Goal: Information Seeking & Learning: Find specific fact

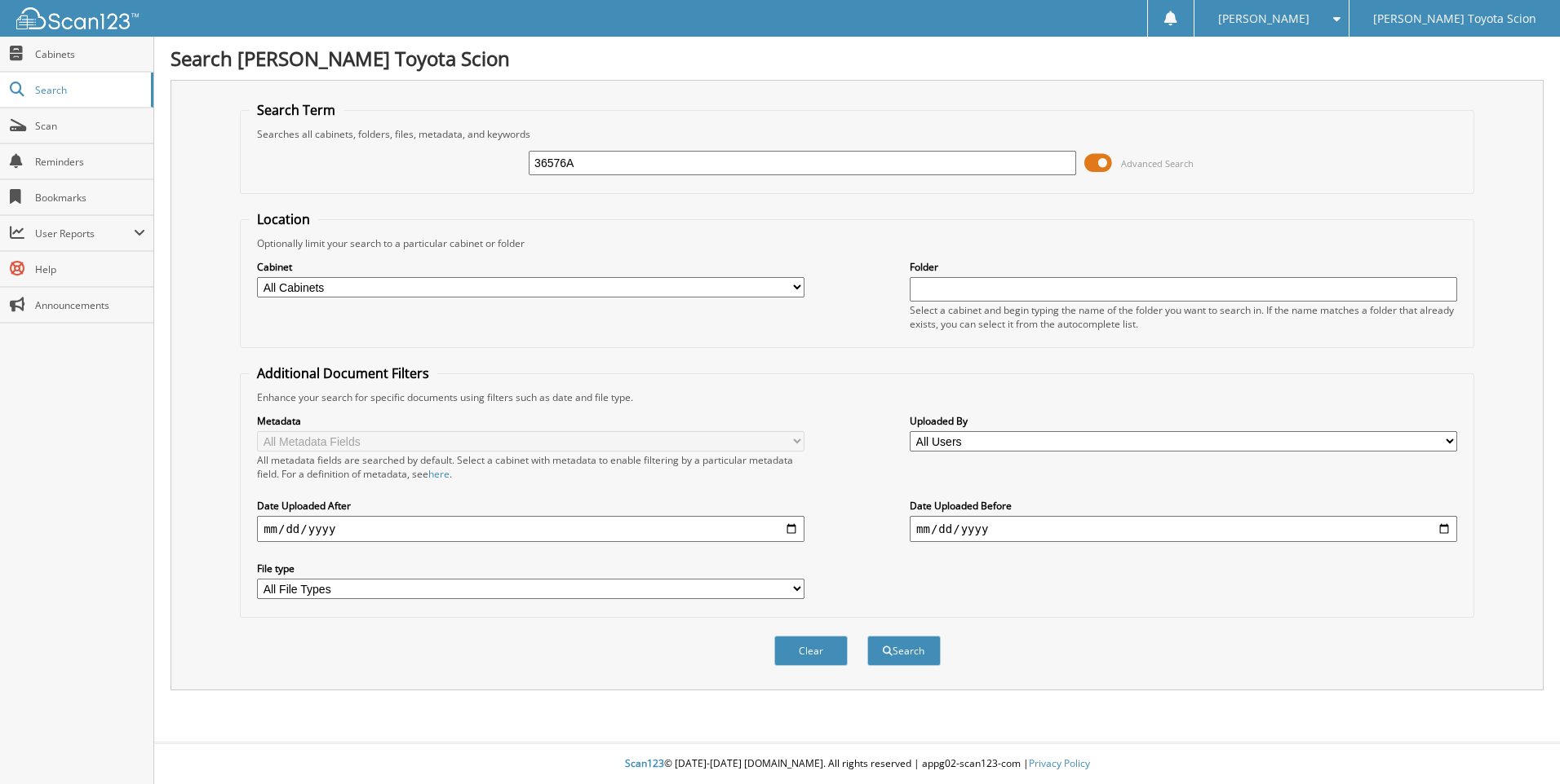
type input "36576A"
click at [867, 636] on button "Search" at bounding box center [903, 651] width 73 height 30
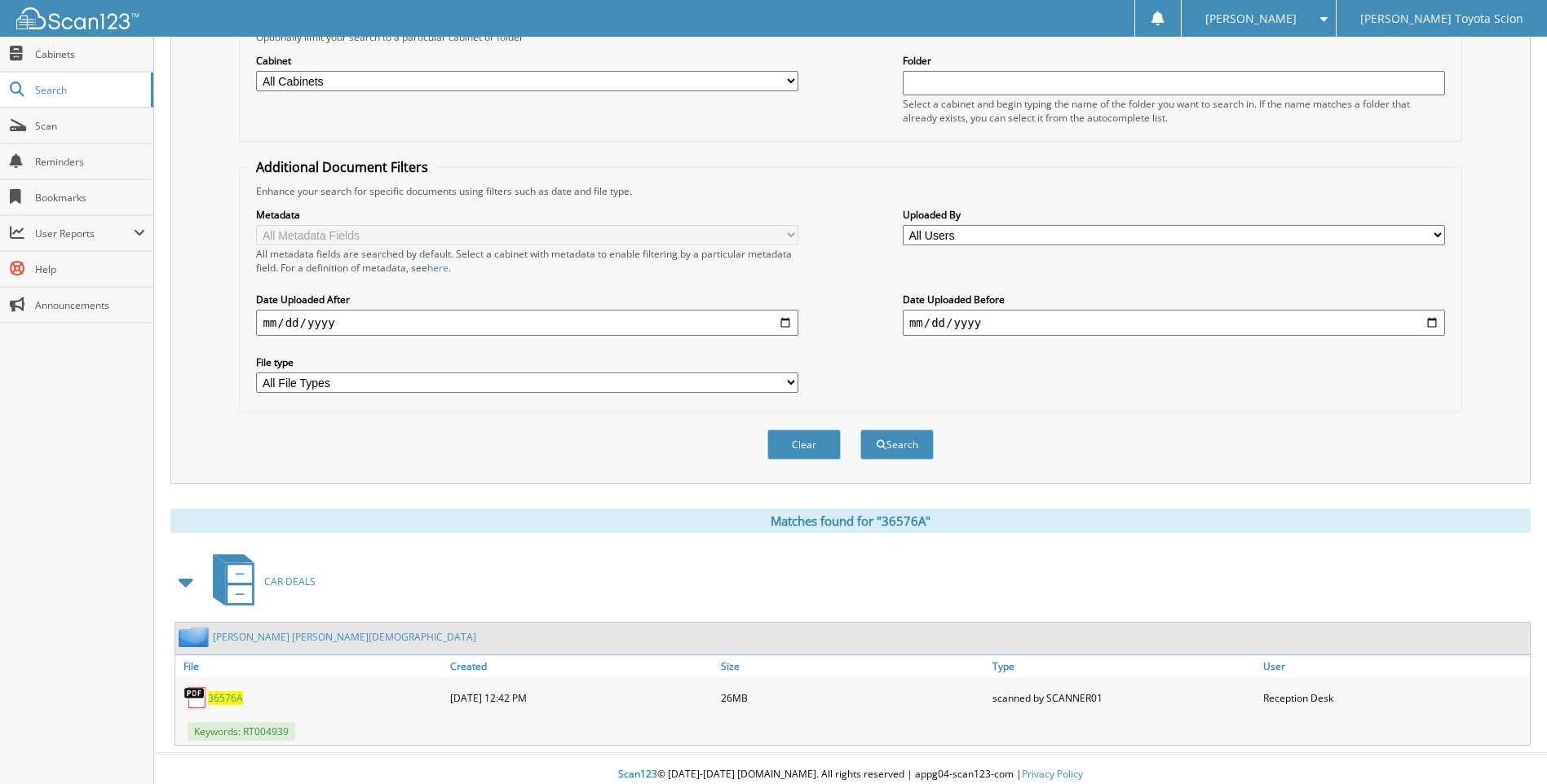
scroll to position [218, 0]
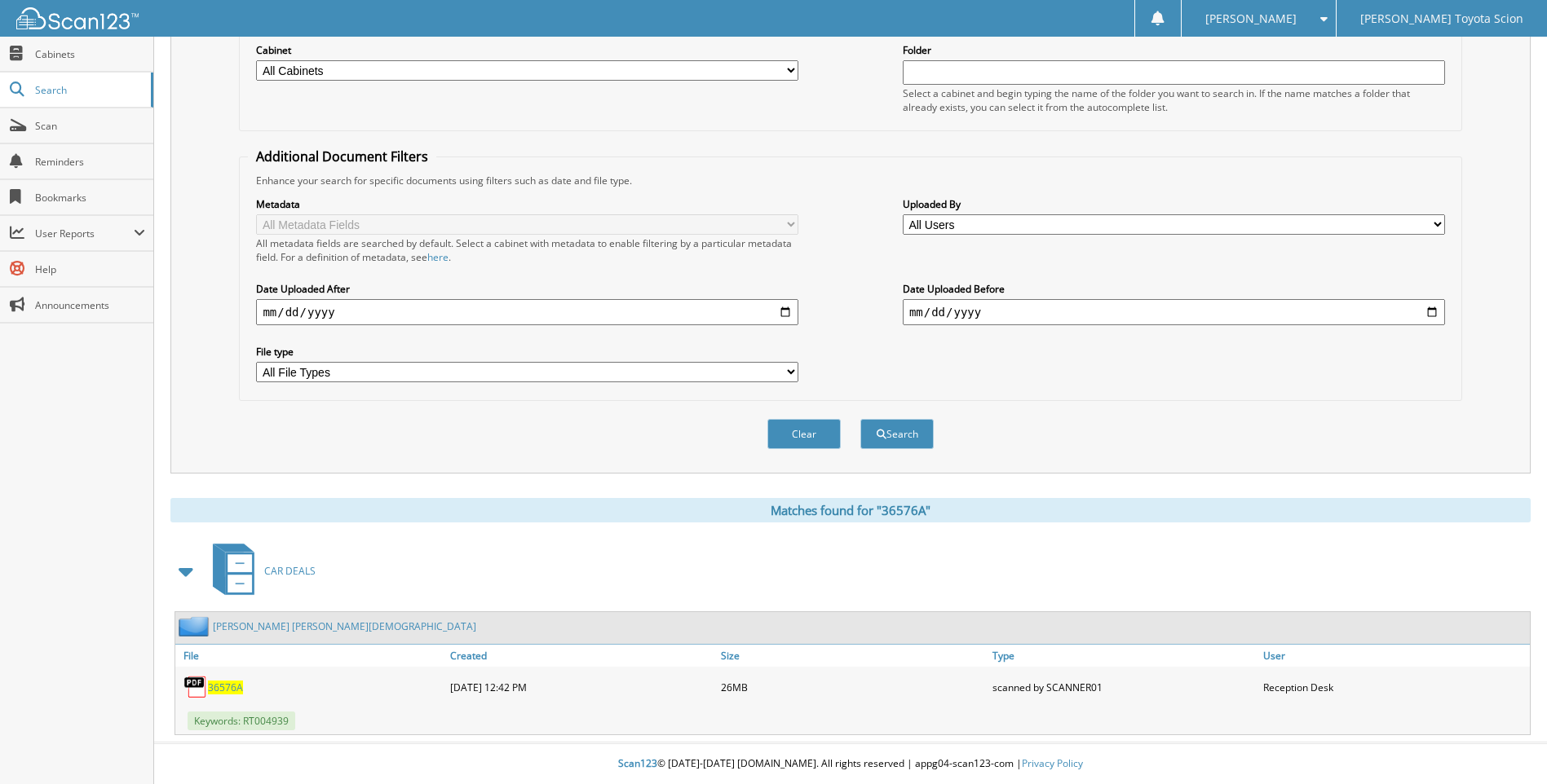
click at [227, 687] on span "36576A" at bounding box center [226, 688] width 35 height 14
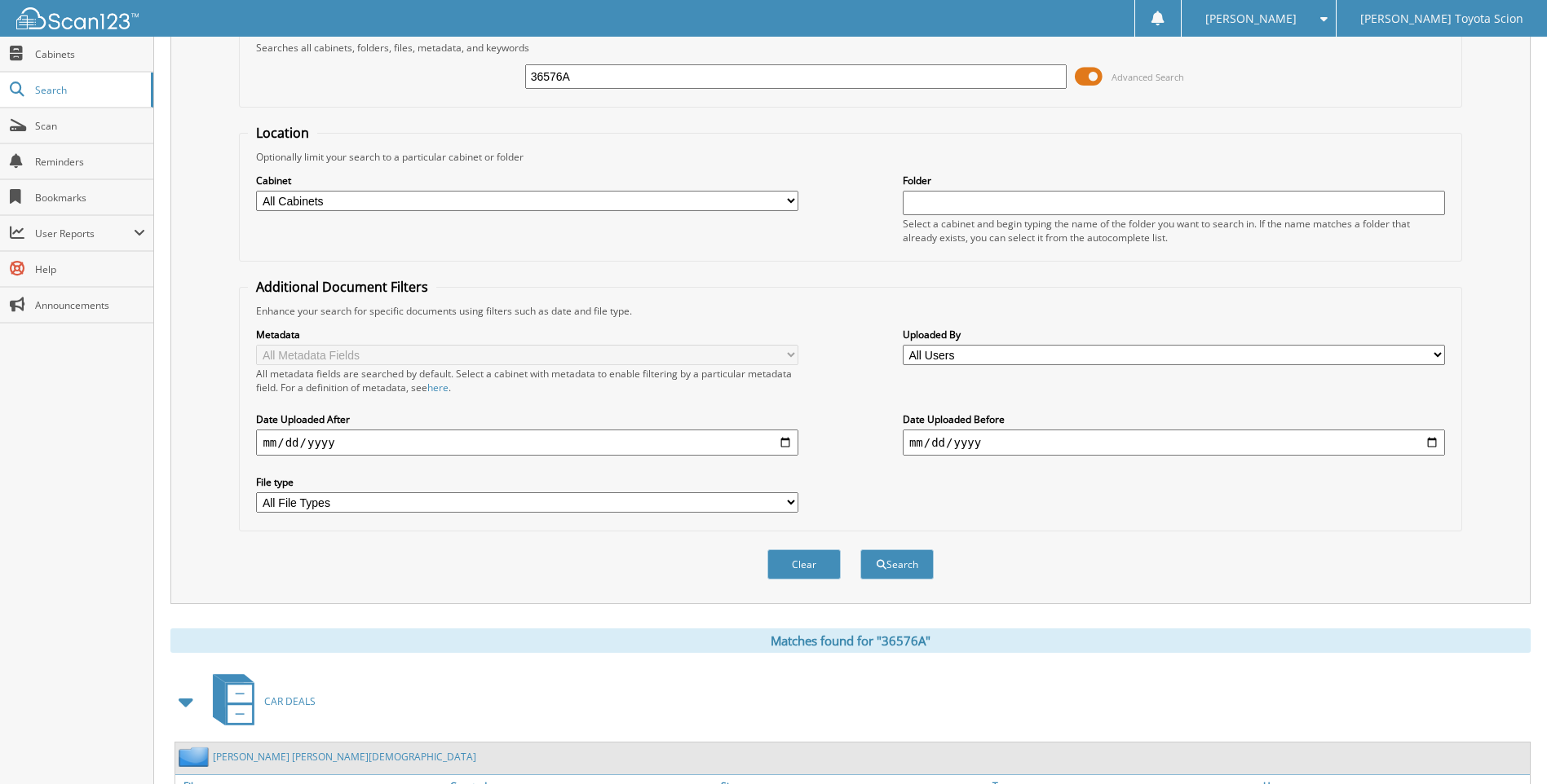
scroll to position [0, 0]
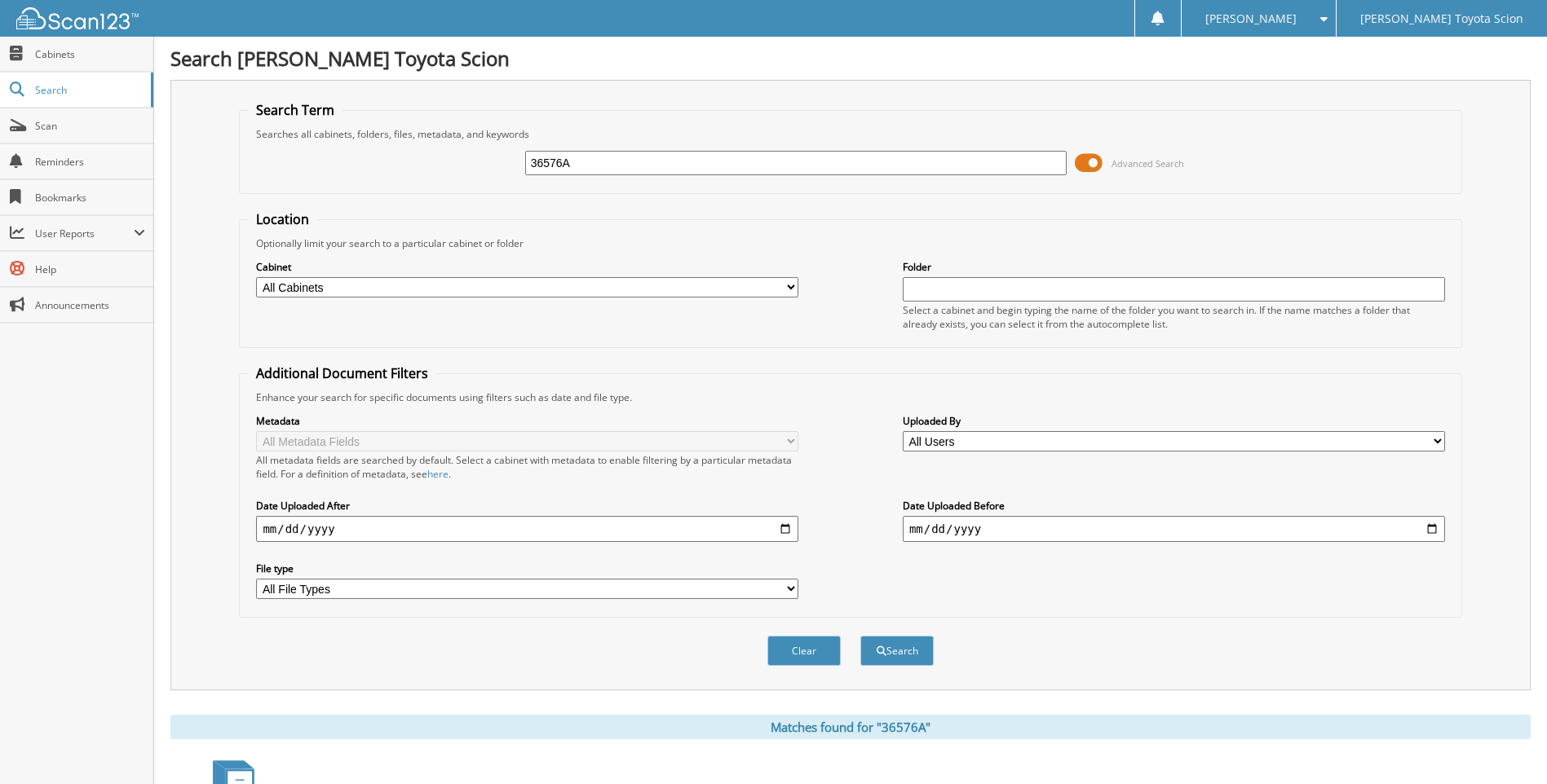
drag, startPoint x: 580, startPoint y: 159, endPoint x: 529, endPoint y: 160, distance: 51.0
click at [529, 160] on input "36576A" at bounding box center [796, 163] width 543 height 25
type input "F"
type input "RT004939"
click at [860, 636] on button "Search" at bounding box center [897, 651] width 73 height 30
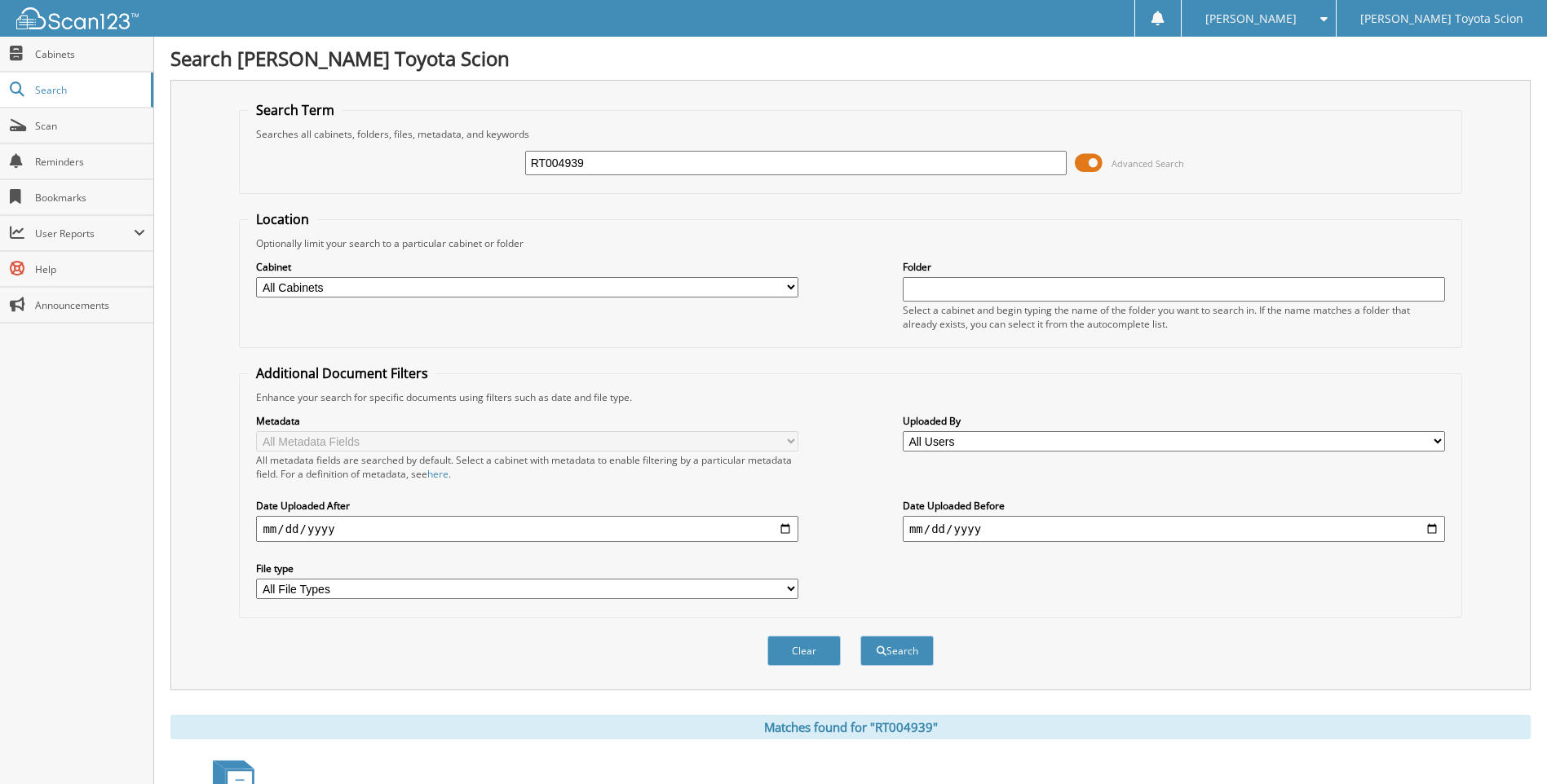
drag, startPoint x: 613, startPoint y: 160, endPoint x: 513, endPoint y: 143, distance: 101.4
click at [513, 143] on div "RT004939 Advanced Search" at bounding box center [850, 163] width 1205 height 44
type input "RT031782"
click at [860, 636] on button "Search" at bounding box center [897, 651] width 73 height 30
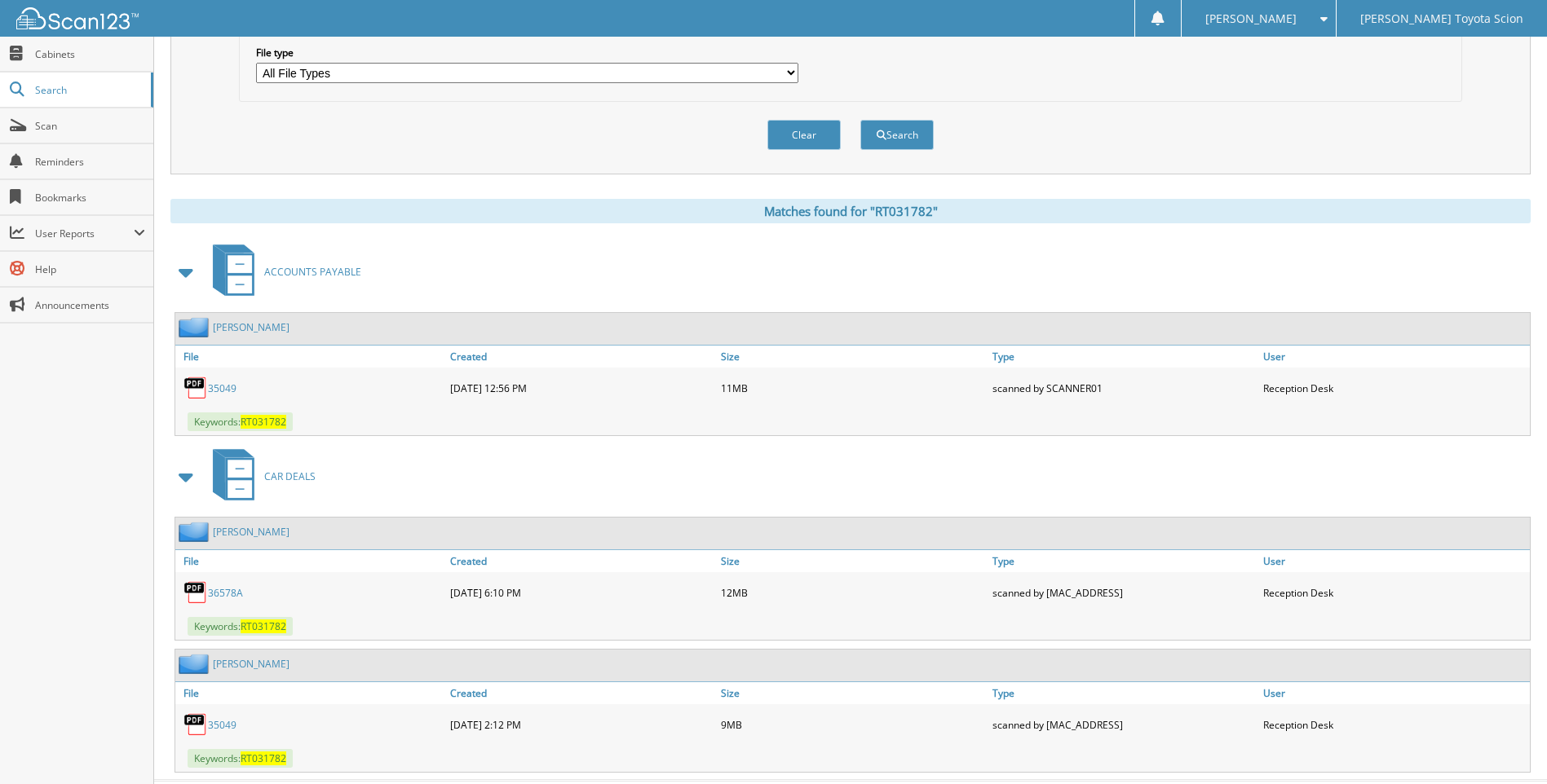
scroll to position [555, 0]
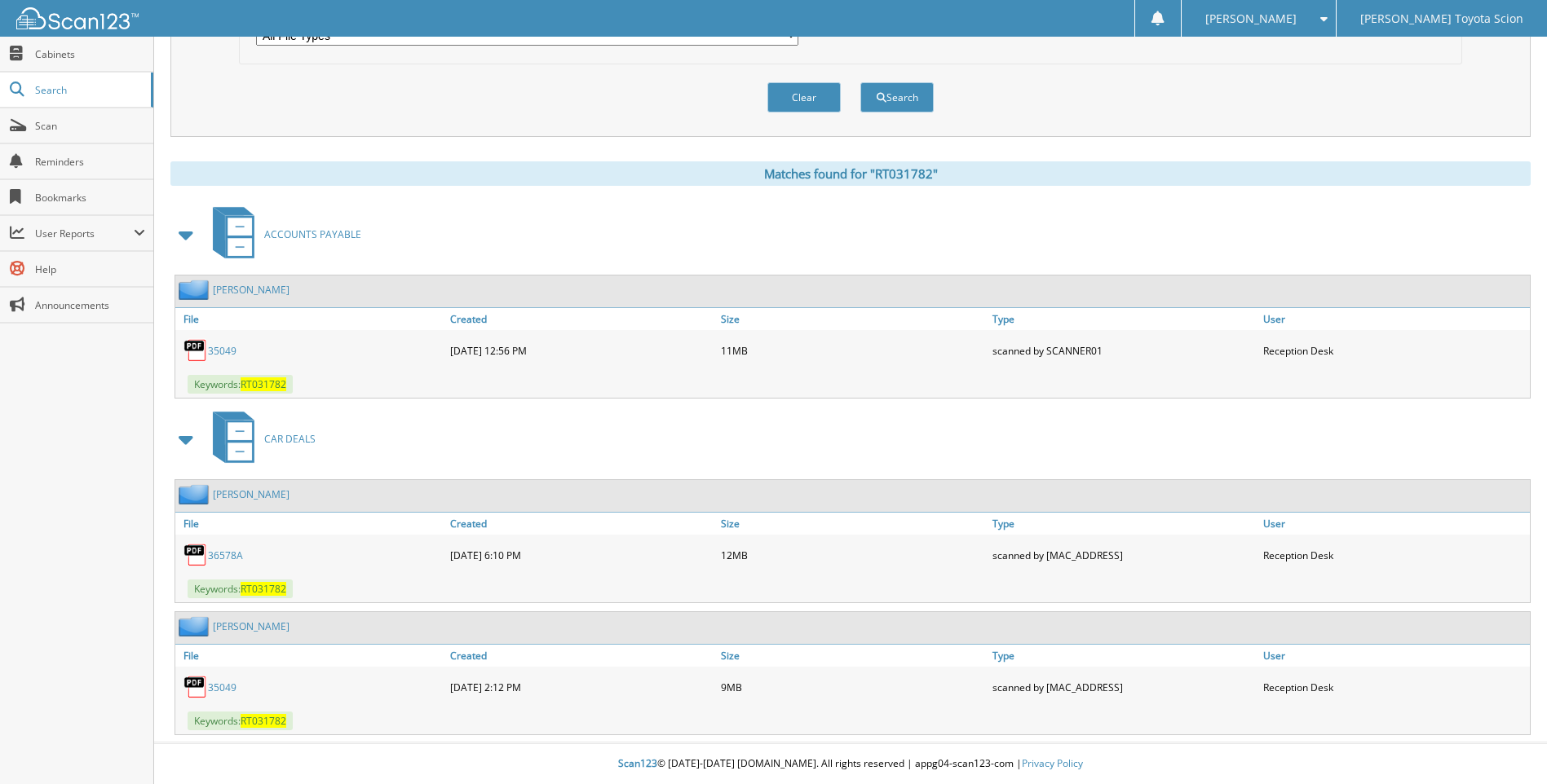
click at [227, 559] on link "36578A" at bounding box center [226, 556] width 35 height 14
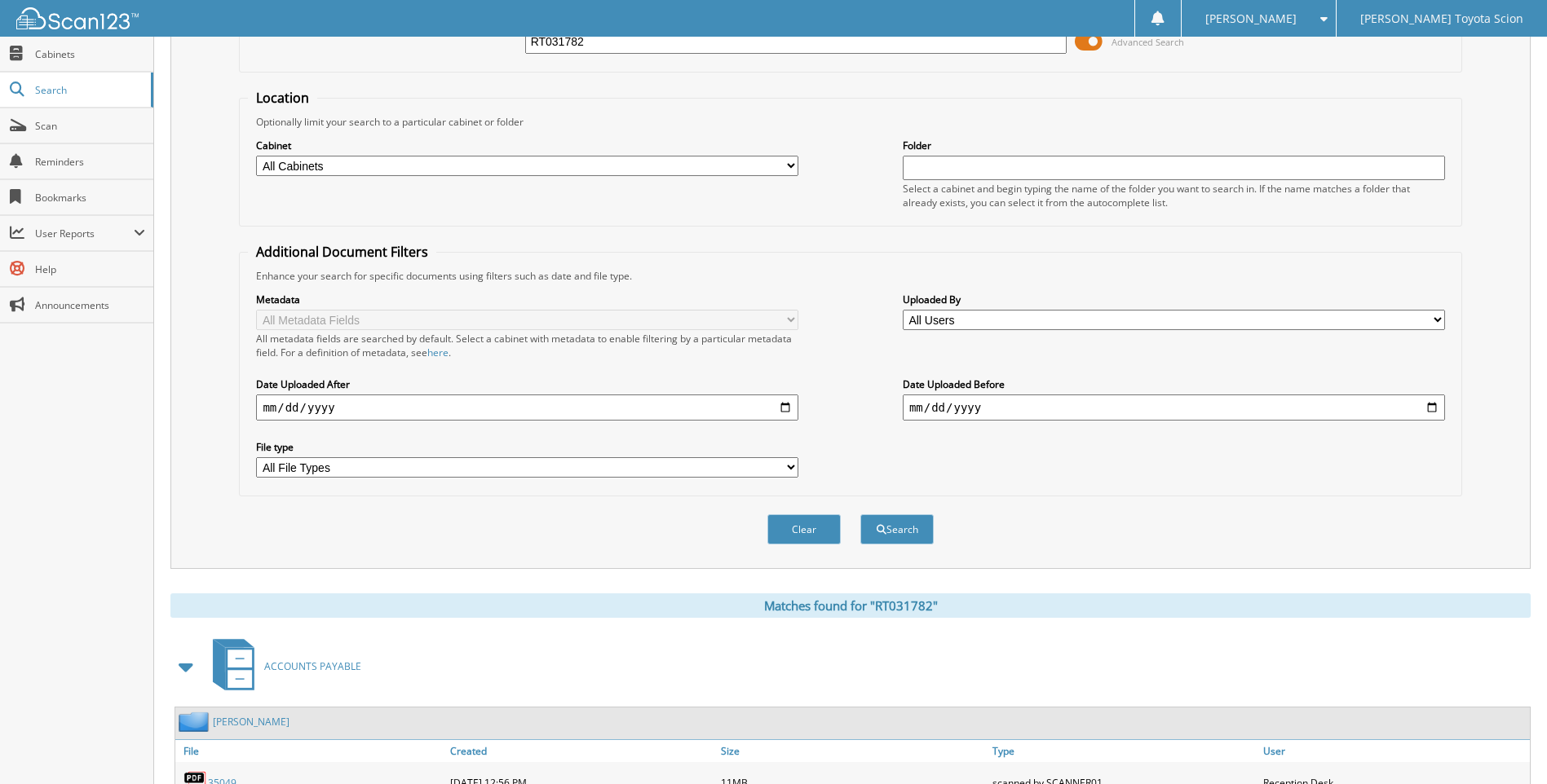
scroll to position [0, 0]
